Goal: Transaction & Acquisition: Book appointment/travel/reservation

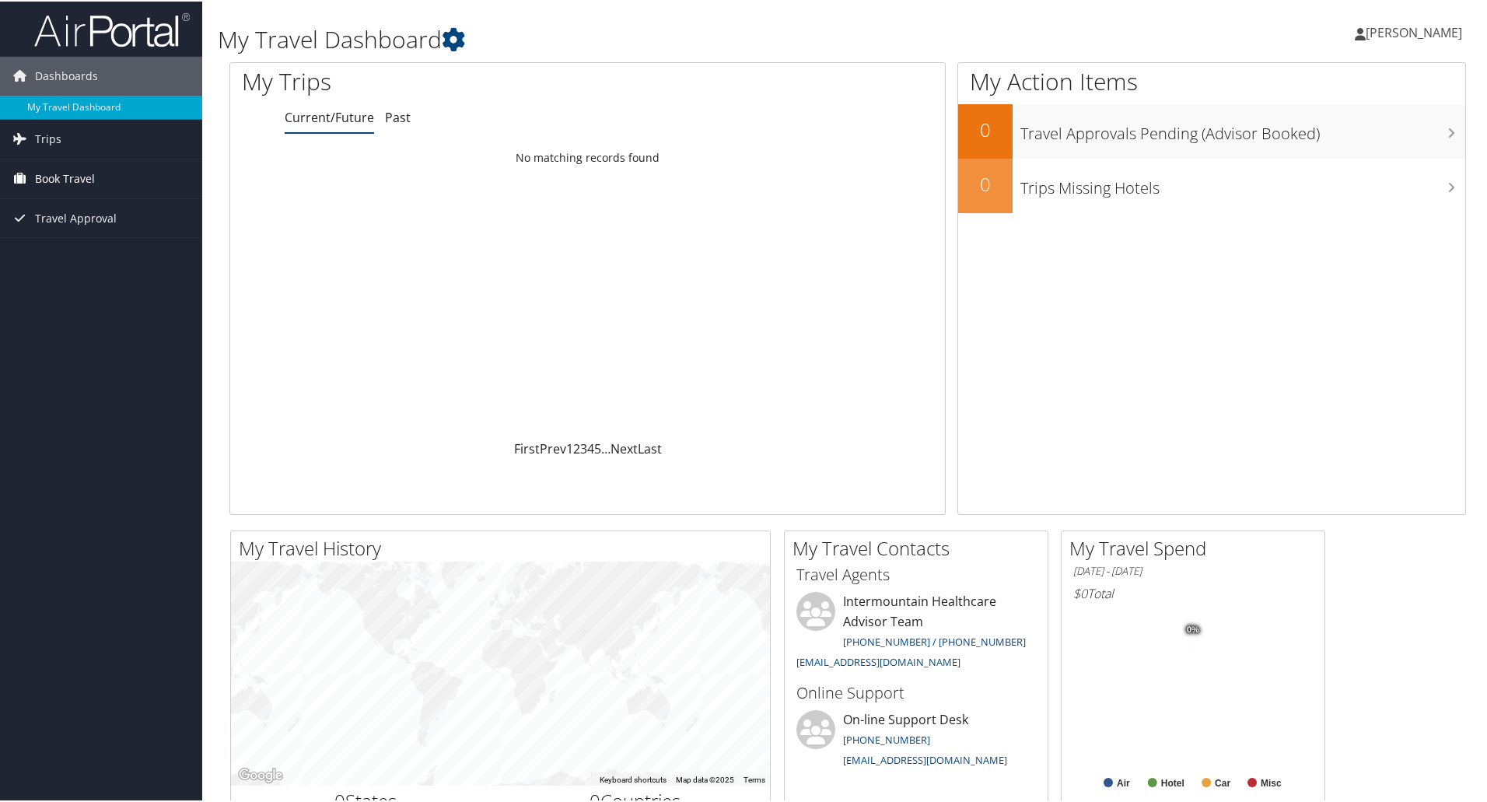
click at [49, 174] on span "Book Travel" at bounding box center [65, 177] width 60 height 39
click at [62, 251] on link "Book/Manage Online Trips" at bounding box center [101, 254] width 202 height 23
click at [40, 180] on span "Book Travel" at bounding box center [65, 177] width 60 height 39
click at [67, 252] on link "Book/Manage Online Trips" at bounding box center [101, 254] width 202 height 23
